Goal: Task Accomplishment & Management: Use online tool/utility

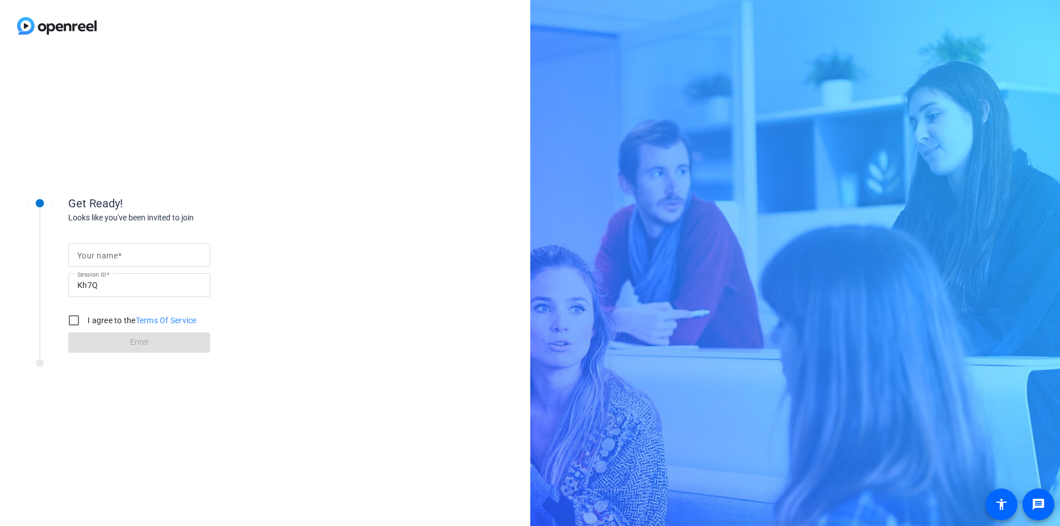
click at [130, 254] on input "Your name" at bounding box center [139, 255] width 124 height 14
type input "[PERSON_NAME]"
click at [73, 324] on input "I agree to the Terms Of Service" at bounding box center [73, 320] width 23 height 23
checkbox input "true"
click at [138, 342] on span "Enter" at bounding box center [139, 342] width 19 height 12
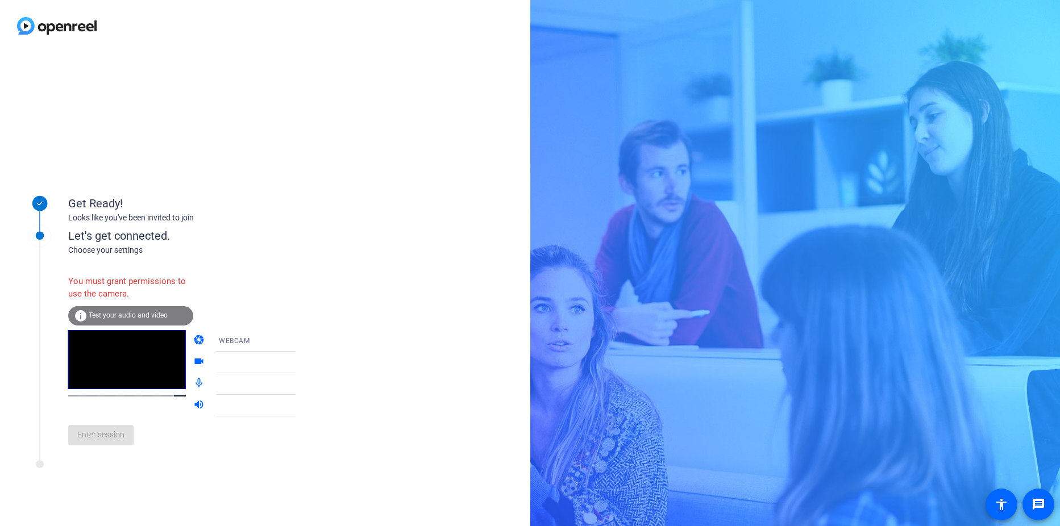
click at [132, 315] on span "Test your audio and video" at bounding box center [128, 315] width 79 height 8
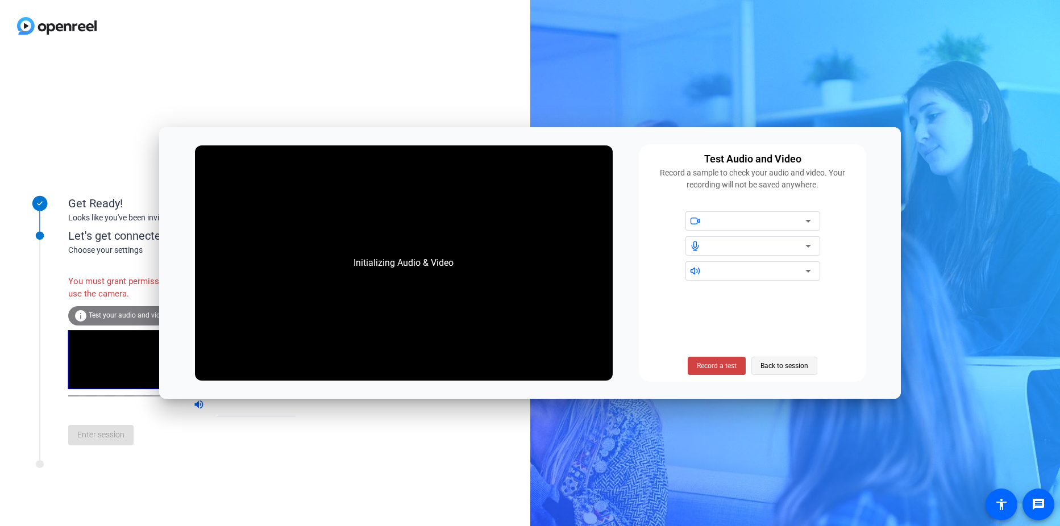
click at [778, 365] on span "Back to session" at bounding box center [784, 366] width 48 height 22
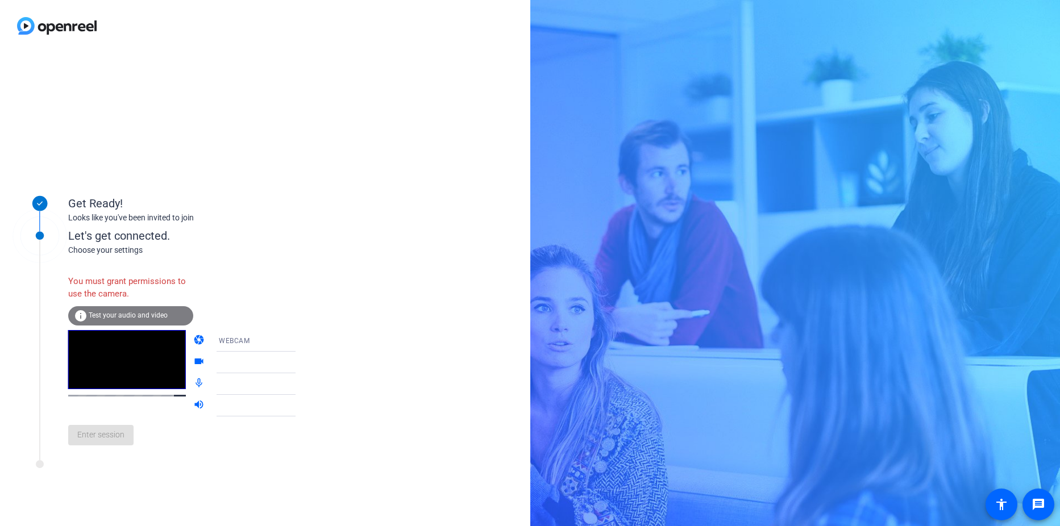
click at [304, 362] on icon at bounding box center [307, 362] width 6 height 3
click at [122, 313] on span "Test your audio and video" at bounding box center [128, 315] width 79 height 8
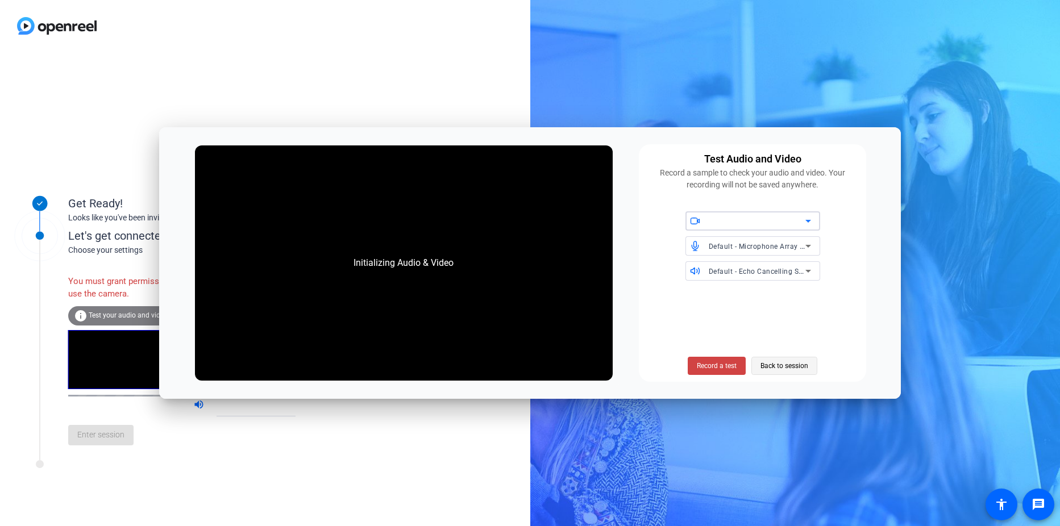
click at [773, 366] on span "Back to session" at bounding box center [784, 366] width 48 height 22
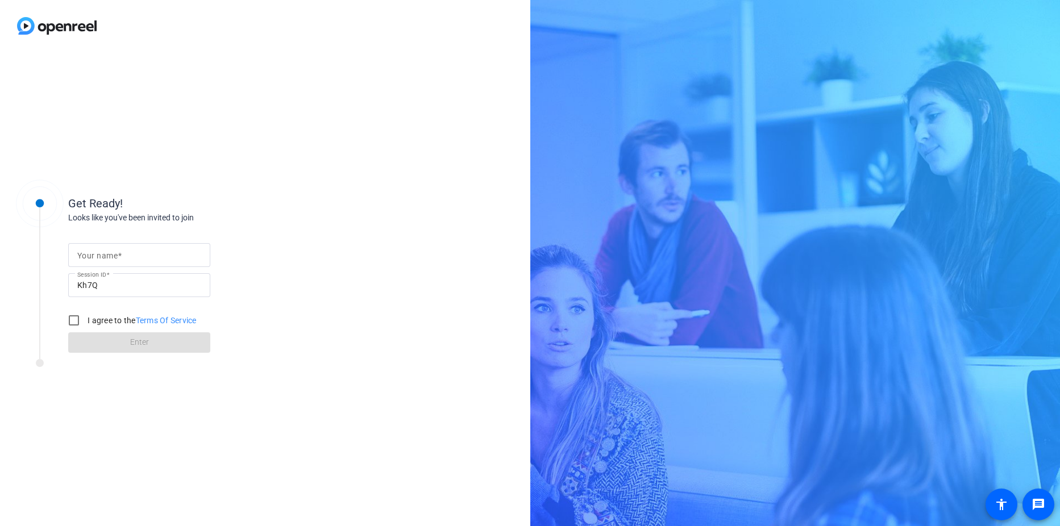
click at [163, 256] on input "Your name" at bounding box center [139, 255] width 124 height 14
type input "[PERSON_NAME]"
click at [82, 320] on input "I agree to the Terms Of Service" at bounding box center [73, 320] width 23 height 23
checkbox input "true"
click at [123, 344] on span at bounding box center [139, 342] width 142 height 27
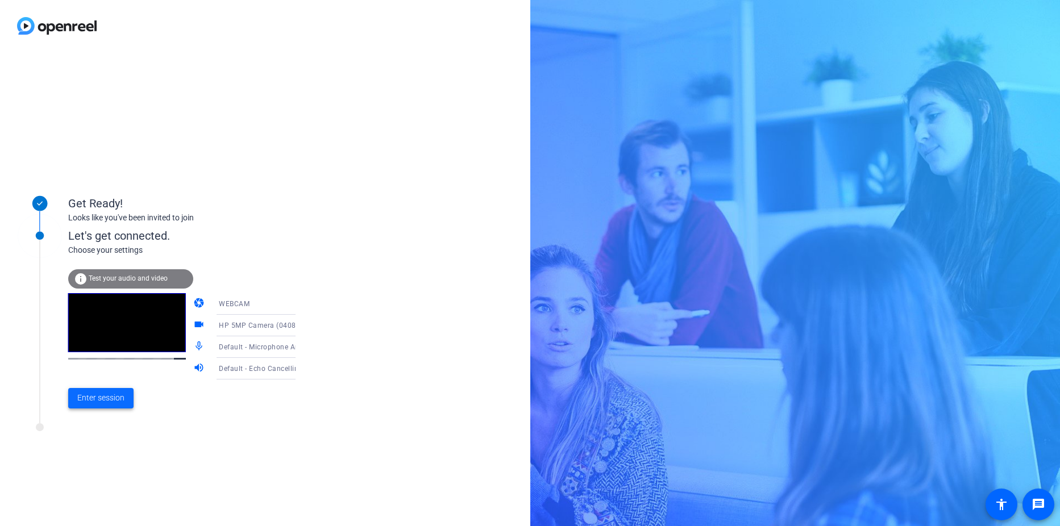
click at [102, 399] on span "Enter session" at bounding box center [100, 398] width 47 height 12
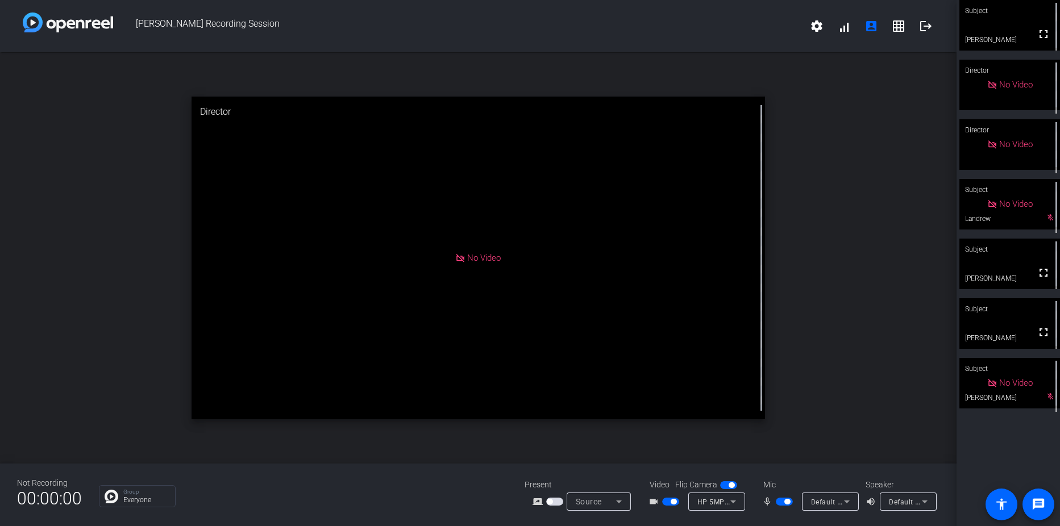
click at [784, 499] on span "button" at bounding box center [784, 502] width 17 height 8
click at [787, 502] on span "button" at bounding box center [784, 502] width 17 height 8
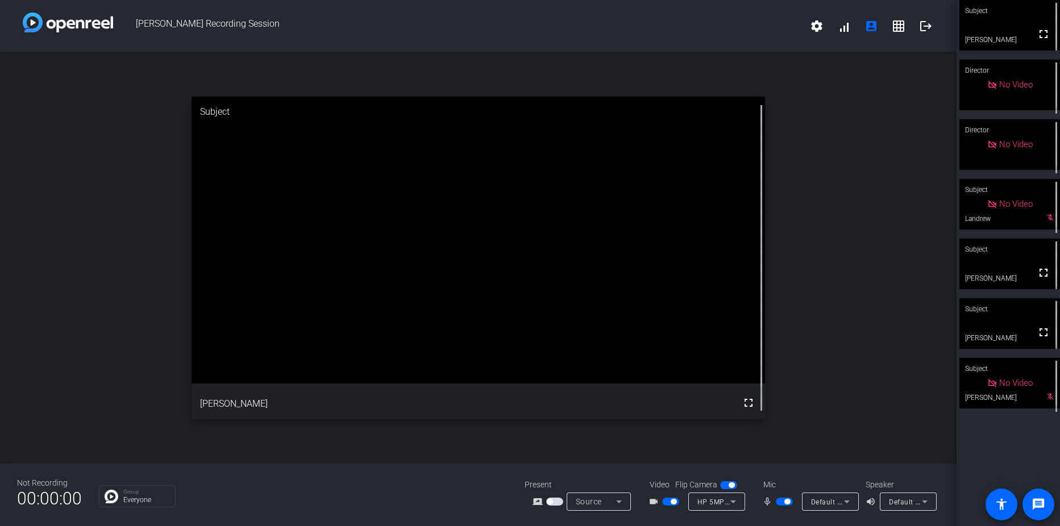
click at [779, 501] on span "button" at bounding box center [784, 502] width 17 height 8
click at [781, 501] on span "button" at bounding box center [779, 502] width 6 height 6
click at [781, 501] on span "button" at bounding box center [784, 502] width 17 height 8
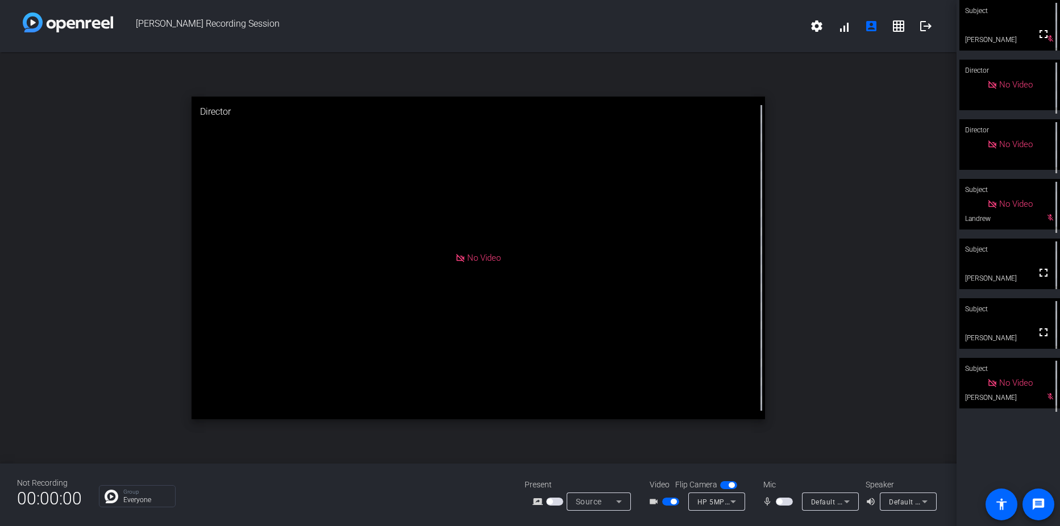
click at [666, 502] on span "button" at bounding box center [670, 502] width 17 height 8
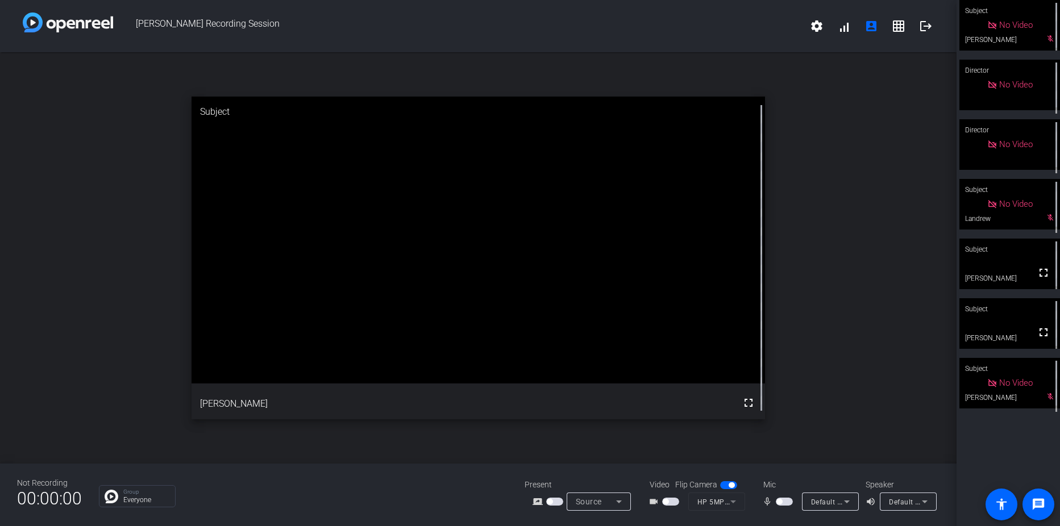
click at [674, 501] on span "button" at bounding box center [670, 502] width 17 height 8
click at [789, 502] on span "button" at bounding box center [784, 502] width 17 height 8
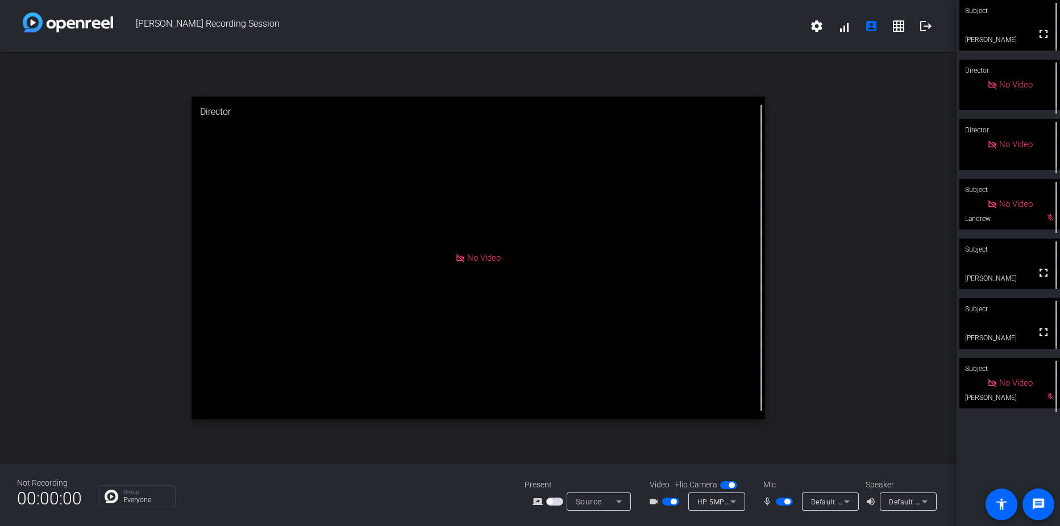
click at [782, 502] on span "button" at bounding box center [784, 502] width 17 height 8
click at [664, 501] on span "button" at bounding box center [670, 502] width 17 height 8
click at [669, 501] on span "button" at bounding box center [670, 502] width 17 height 8
click at [786, 503] on span "button" at bounding box center [784, 502] width 17 height 8
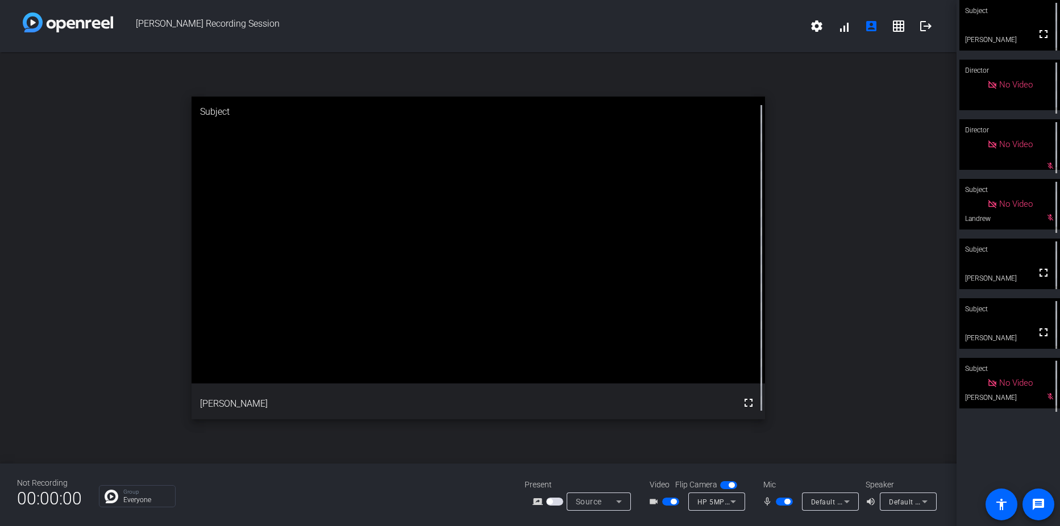
click at [783, 506] on mat-slide-toggle at bounding box center [785, 501] width 19 height 12
click at [781, 502] on span "button" at bounding box center [784, 502] width 17 height 8
click at [668, 501] on span "button" at bounding box center [670, 502] width 17 height 8
click at [668, 501] on span "button" at bounding box center [665, 502] width 6 height 6
click at [668, 502] on span "button" at bounding box center [670, 502] width 17 height 8
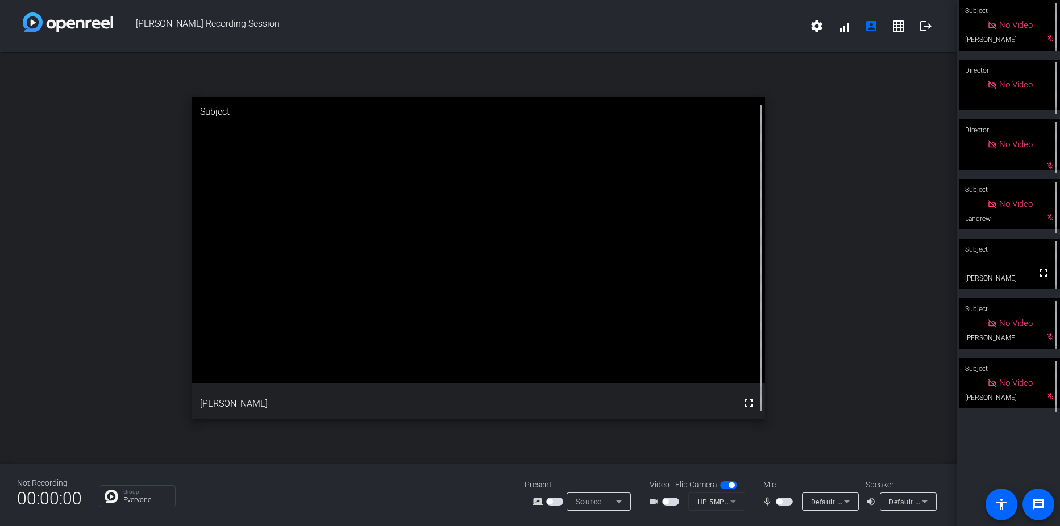
click at [673, 502] on span "button" at bounding box center [670, 502] width 17 height 8
click at [780, 501] on span "button" at bounding box center [779, 502] width 6 height 6
